Goal: Information Seeking & Learning: Learn about a topic

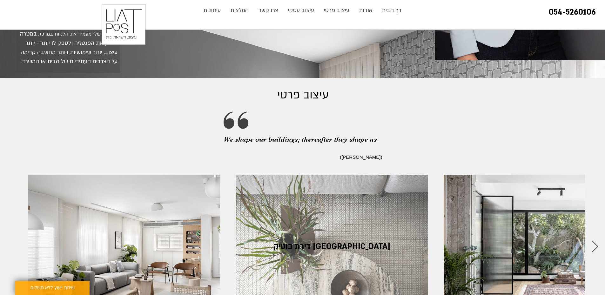
scroll to position [593, 0]
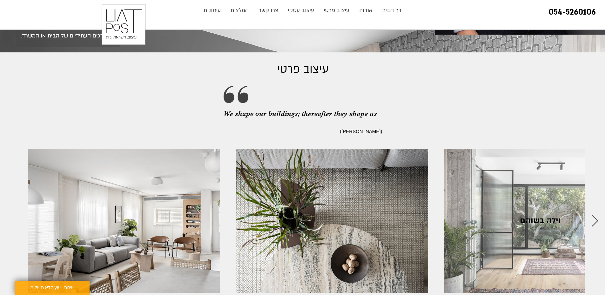
click at [539, 216] on span "וילה בשוהם" at bounding box center [540, 221] width 41 height 10
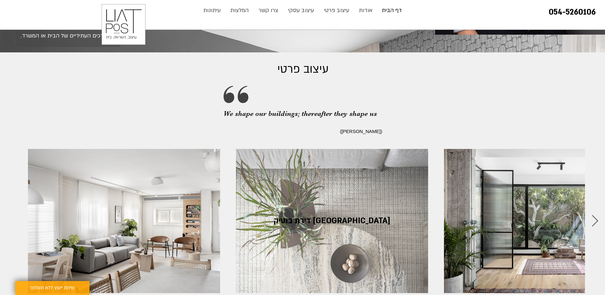
click at [318, 216] on span "דירת בוטיק ברמת גן" at bounding box center [332, 221] width 117 height 10
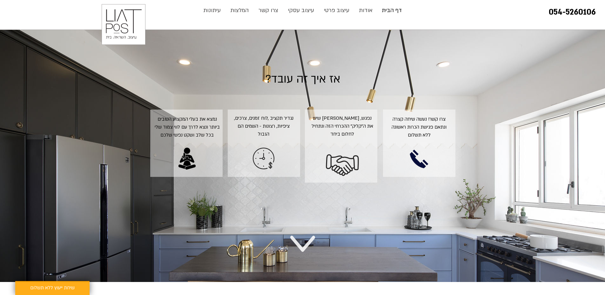
scroll to position [1186, 0]
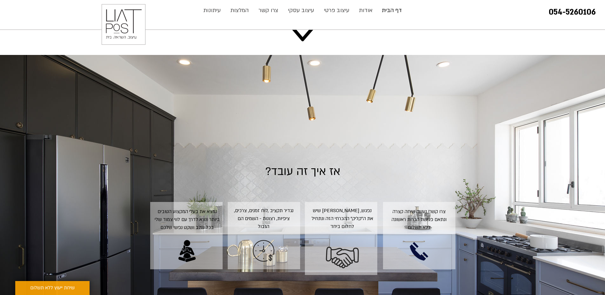
click at [309, 164] on span "אז איך זה עובד?" at bounding box center [302, 171] width 75 height 15
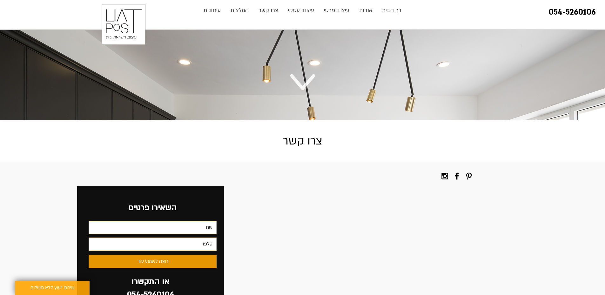
scroll to position [1356, 0]
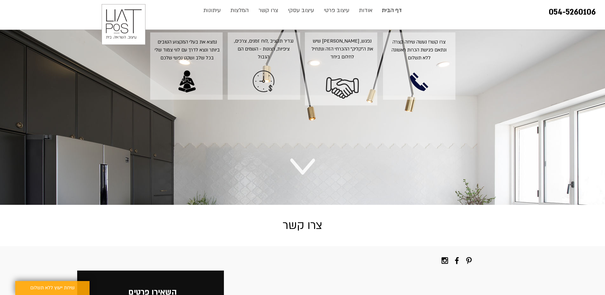
click at [303, 159] on icon at bounding box center [302, 167] width 25 height 16
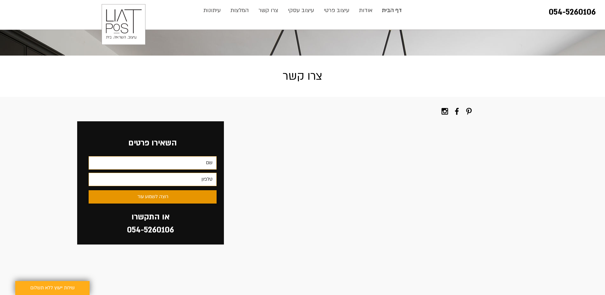
scroll to position [1513, 0]
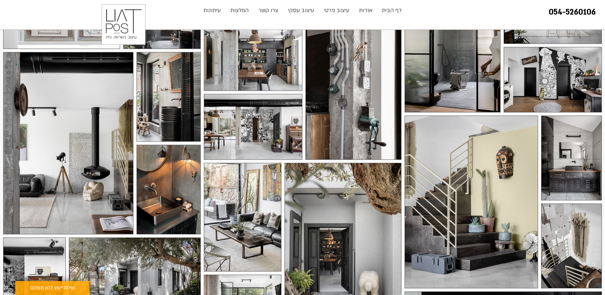
scroll to position [424, 0]
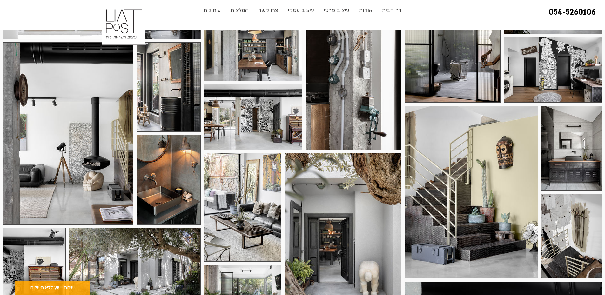
click at [462, 172] on div at bounding box center [471, 192] width 133 height 173
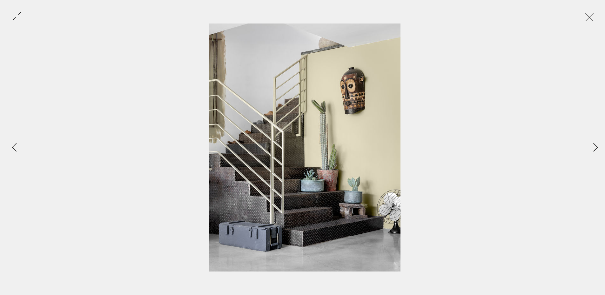
click at [597, 148] on icon "Next Item" at bounding box center [596, 147] width 5 height 9
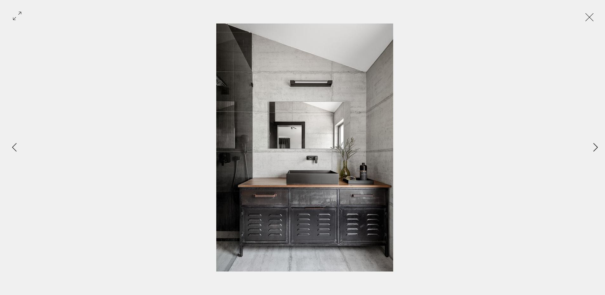
click at [597, 148] on icon "Next Item" at bounding box center [596, 147] width 4 height 9
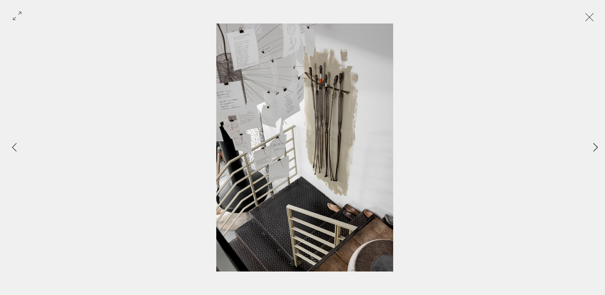
click at [597, 148] on icon "Next Item" at bounding box center [596, 147] width 4 height 9
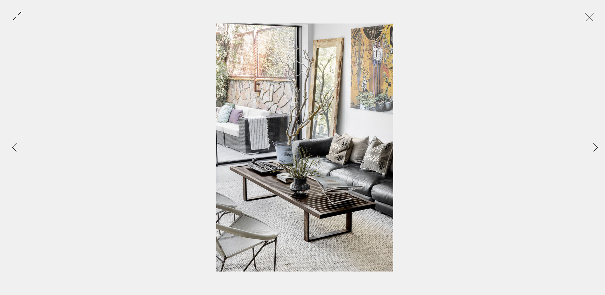
click at [597, 148] on icon "Next Item" at bounding box center [596, 147] width 4 height 9
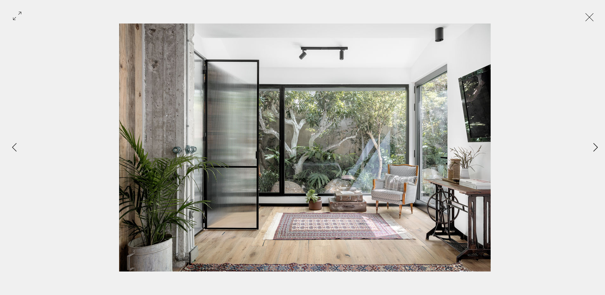
click at [597, 148] on icon "Next Item" at bounding box center [596, 147] width 4 height 9
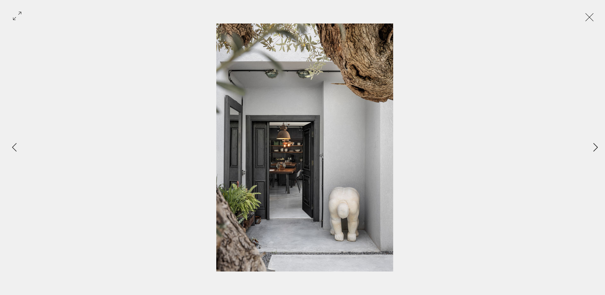
click at [597, 148] on icon "Next Item" at bounding box center [596, 147] width 4 height 9
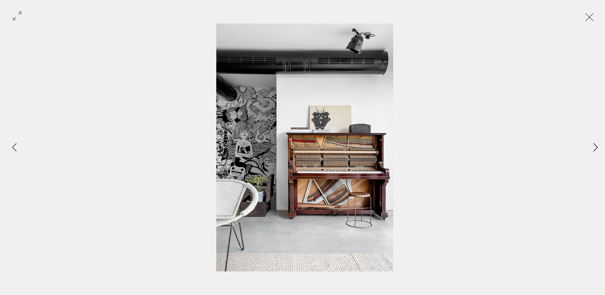
click at [597, 148] on icon "Next Item" at bounding box center [596, 147] width 4 height 9
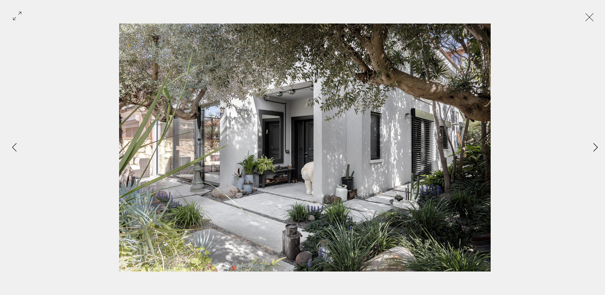
click at [597, 148] on icon "Next Item" at bounding box center [596, 147] width 4 height 9
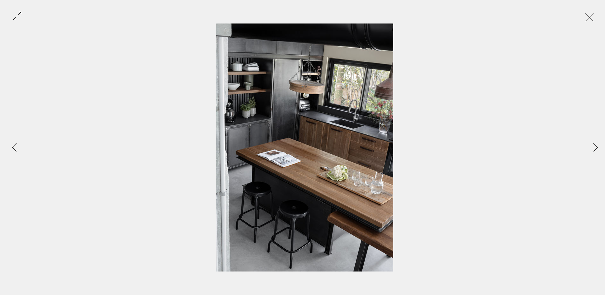
click at [597, 148] on icon "Next Item" at bounding box center [596, 147] width 4 height 9
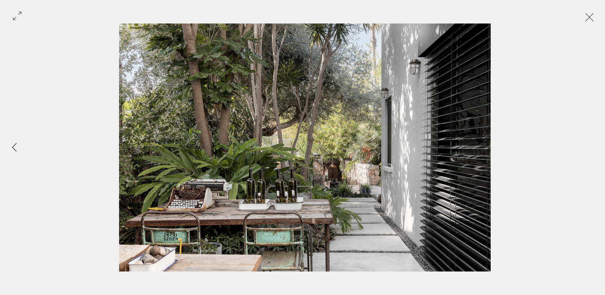
click at [597, 148] on div "Gallery item, detailed view" at bounding box center [305, 148] width 610 height 248
click at [587, 19] on button "Exit expand mode" at bounding box center [590, 17] width 12 height 14
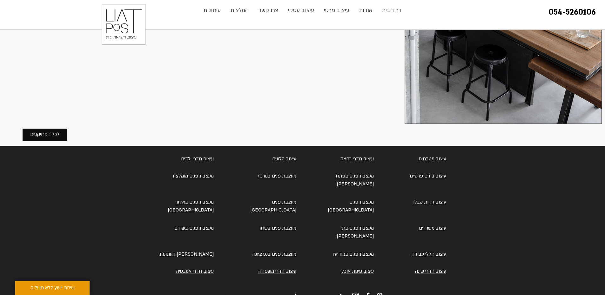
scroll to position [864, 0]
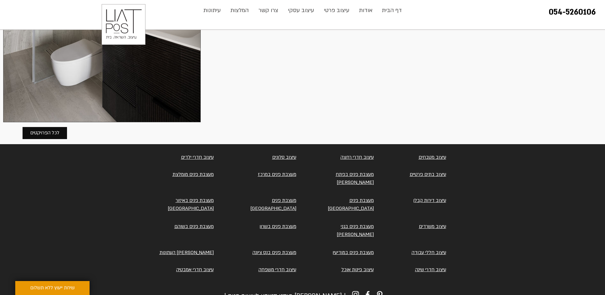
scroll to position [2919, 0]
